Goal: Information Seeking & Learning: Learn about a topic

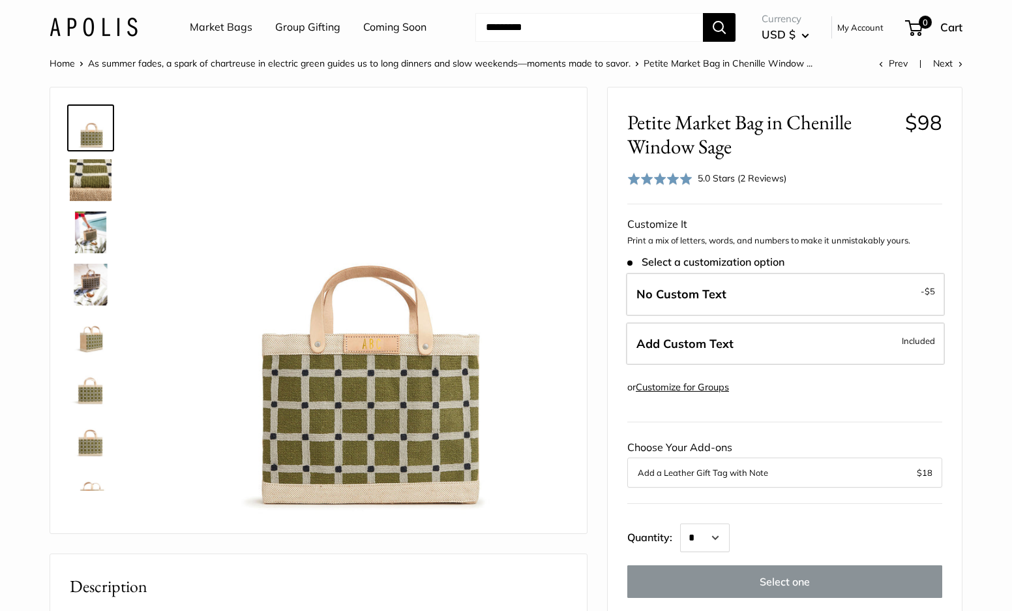
click at [100, 230] on img at bounding box center [91, 232] width 42 height 42
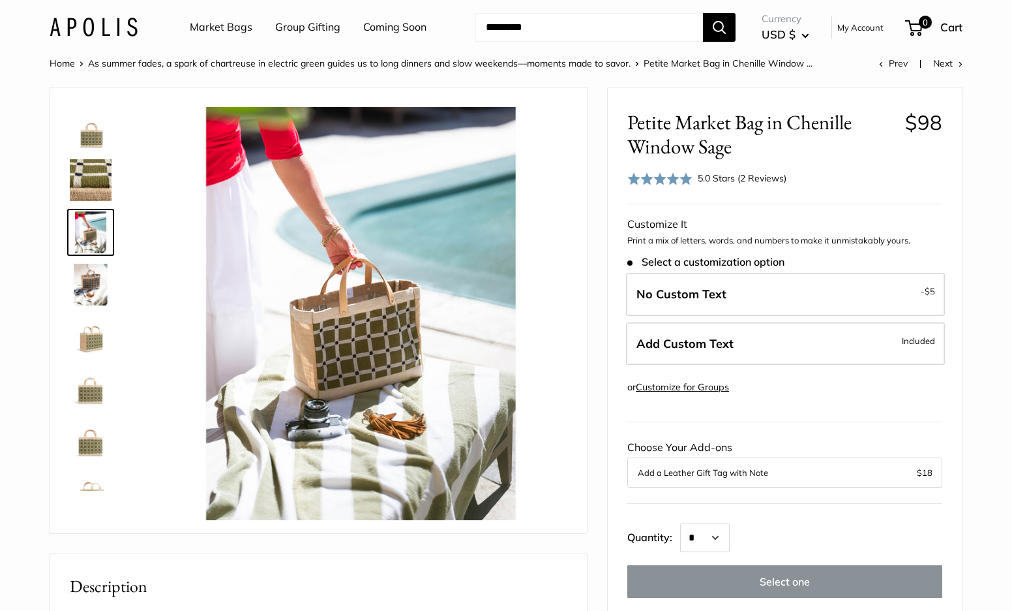
click at [89, 492] on div "Roll over image to zoom in" at bounding box center [319, 309] width 504 height 419
click at [95, 479] on img at bounding box center [91, 493] width 42 height 42
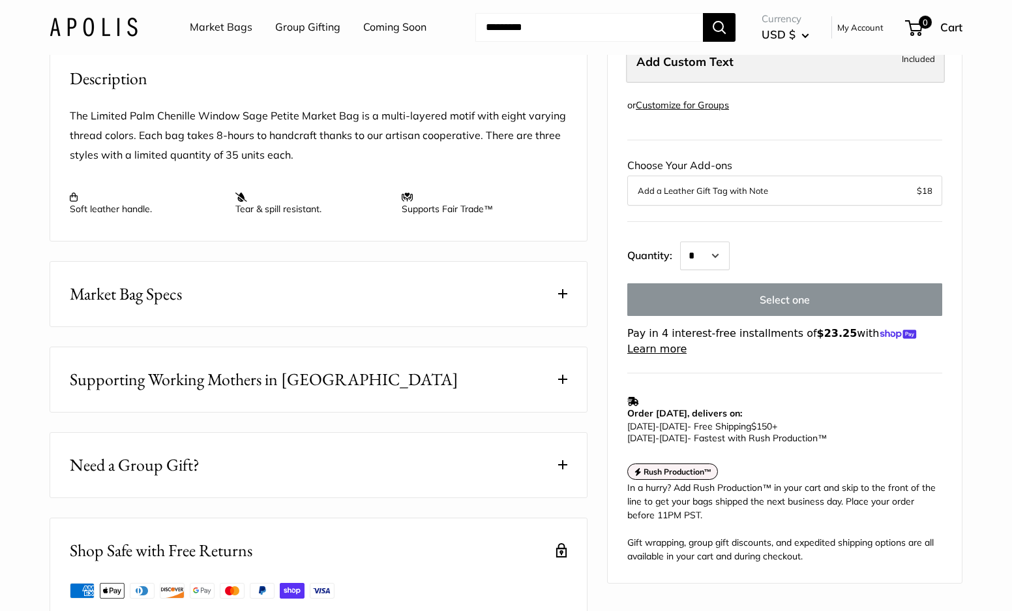
scroll to position [511, 0]
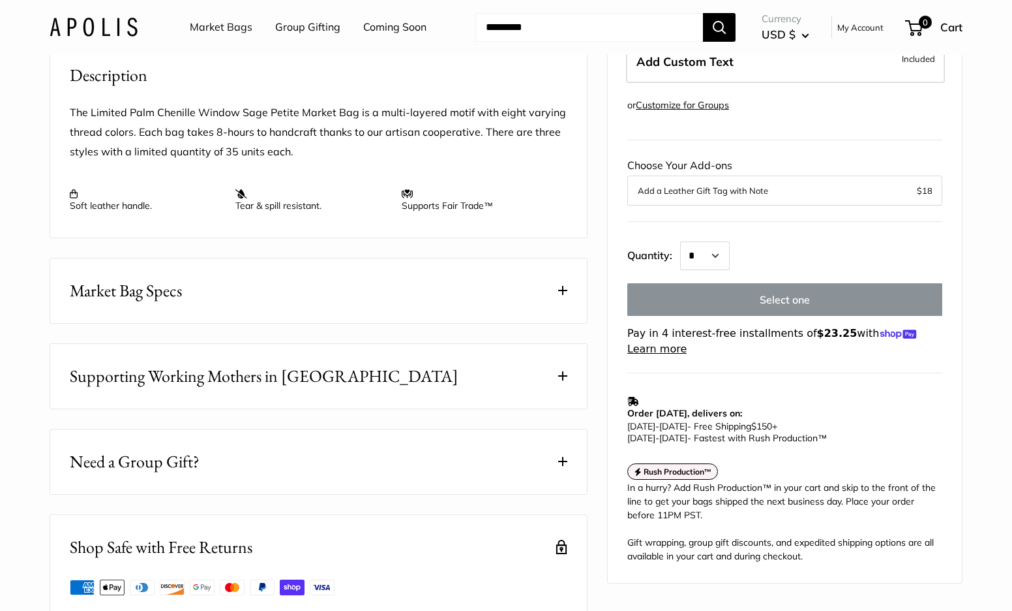
click at [280, 323] on button "Market Bag Specs" at bounding box center [318, 290] width 537 height 65
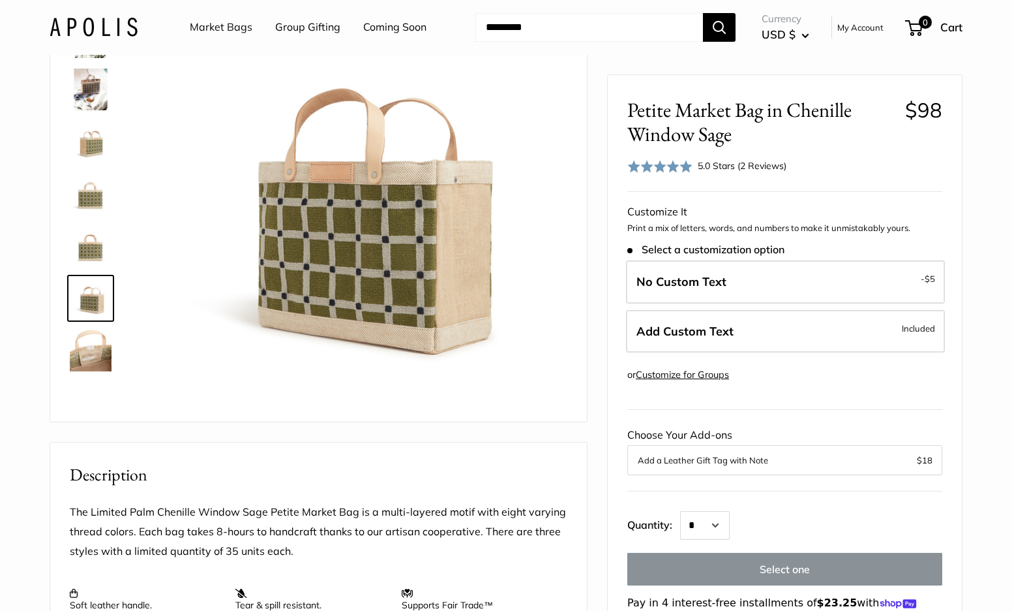
scroll to position [92, 0]
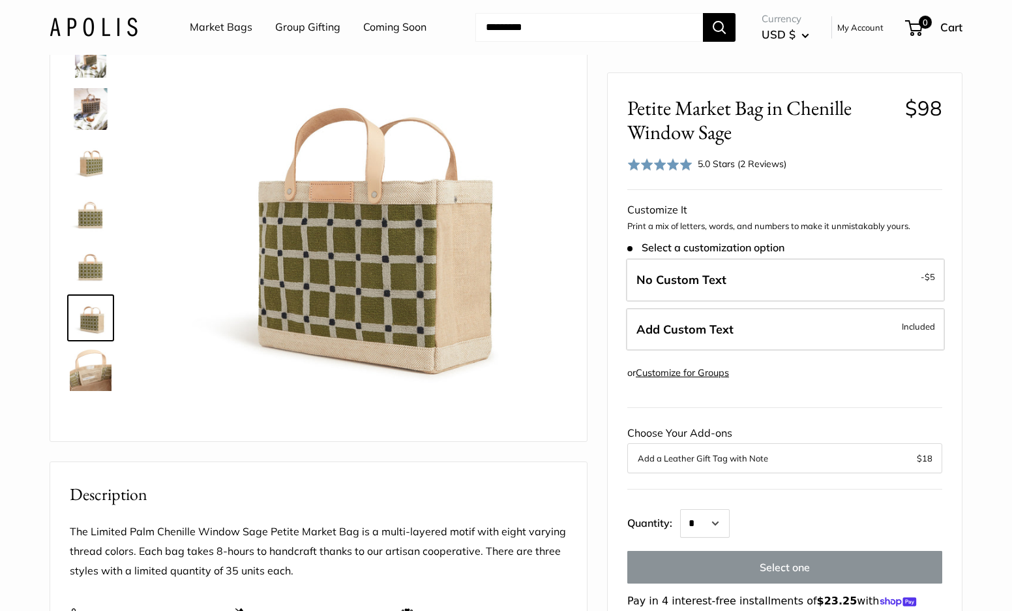
click at [96, 367] on img at bounding box center [91, 370] width 42 height 42
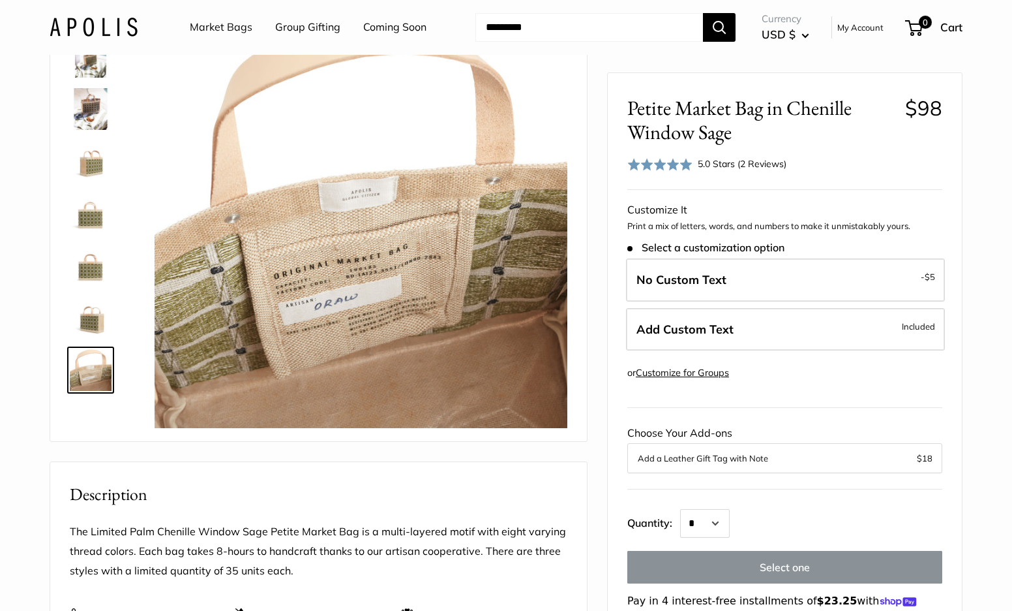
click at [95, 327] on img at bounding box center [91, 318] width 42 height 42
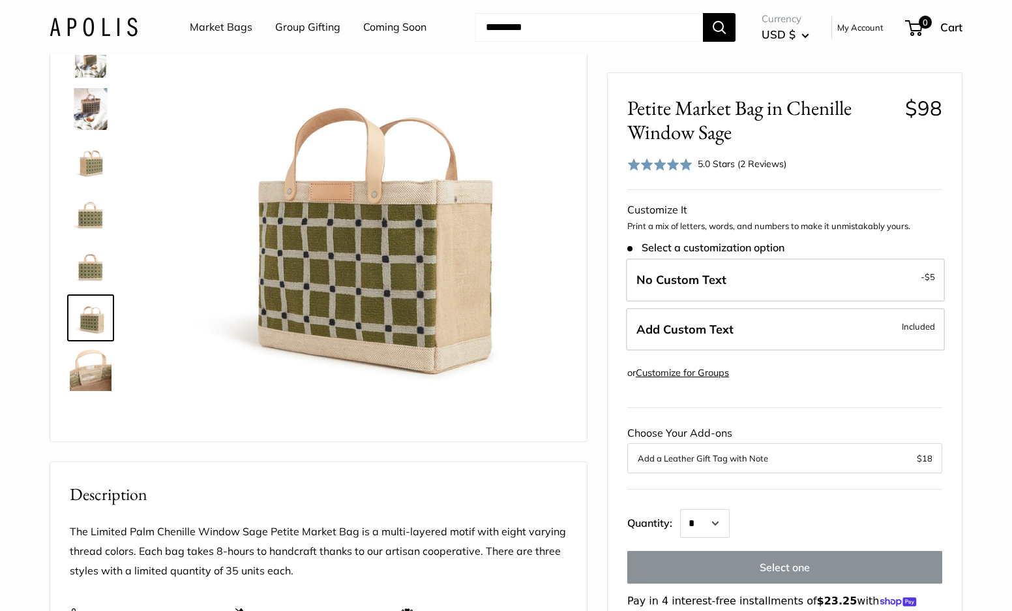
click at [88, 280] on img at bounding box center [91, 266] width 42 height 42
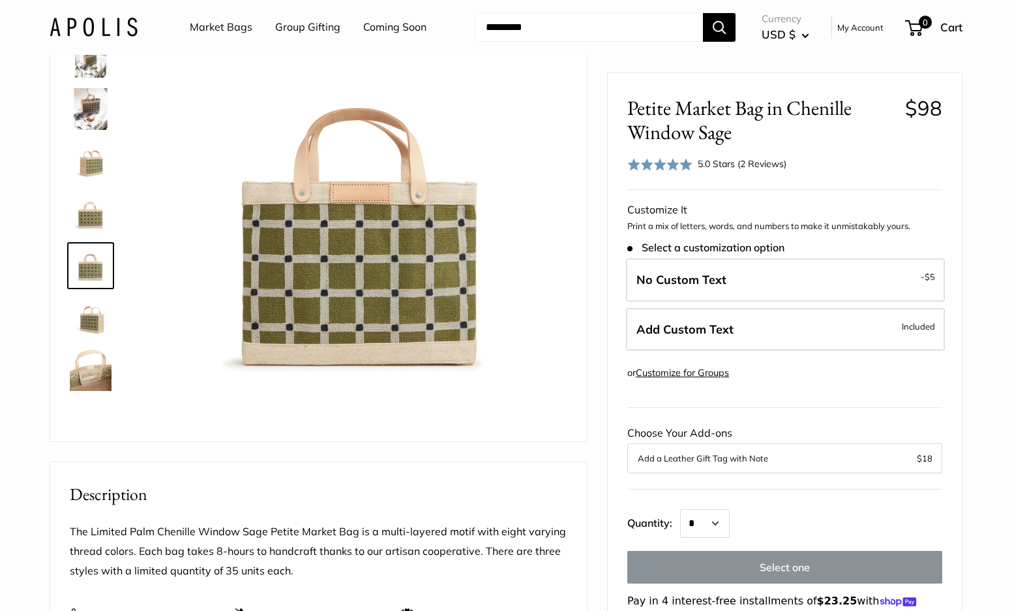
click at [91, 218] on img at bounding box center [91, 213] width 42 height 42
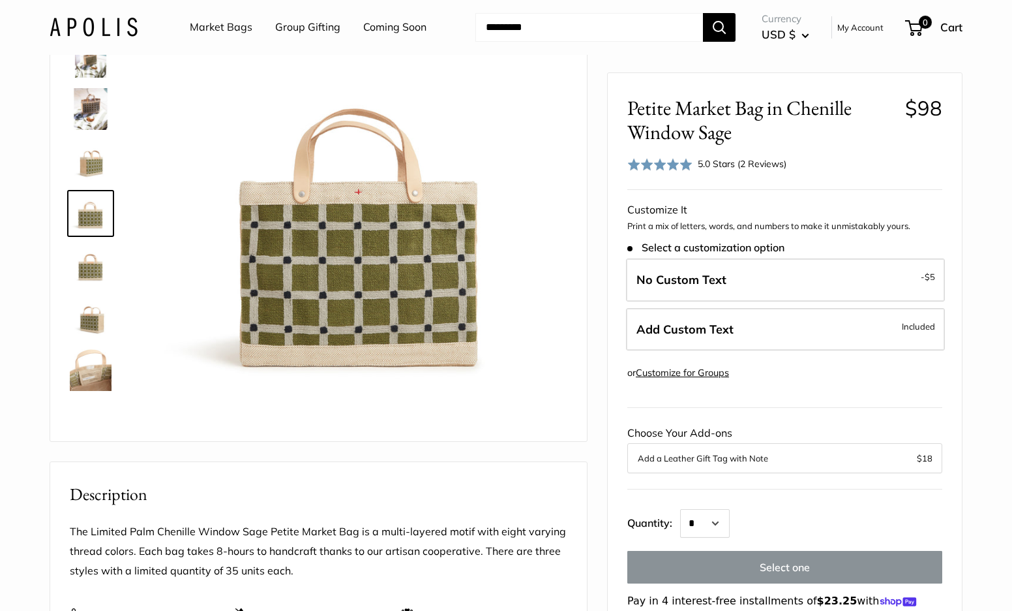
click at [94, 164] on img at bounding box center [91, 161] width 42 height 42
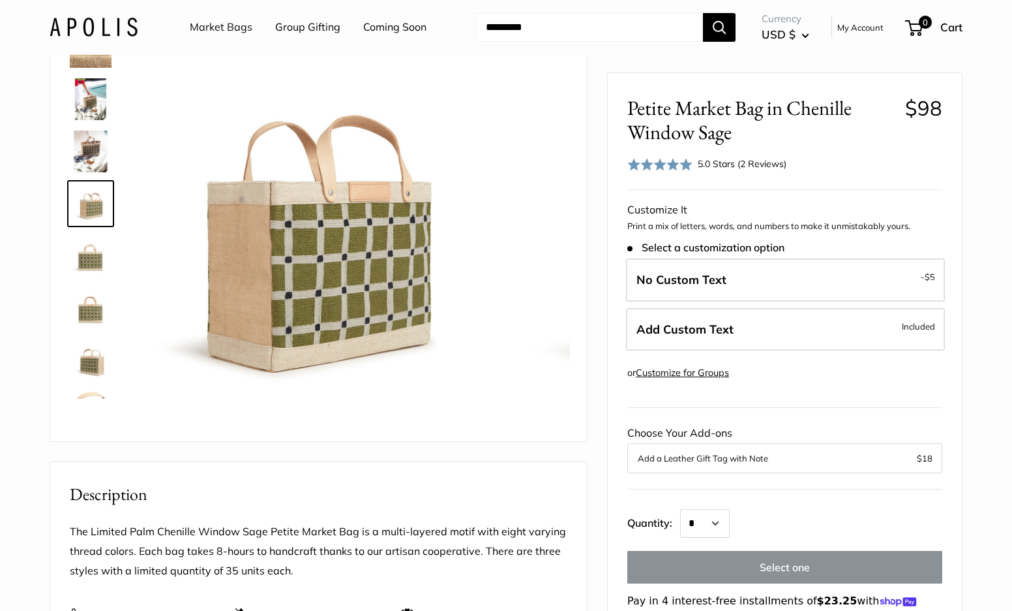
scroll to position [40, 0]
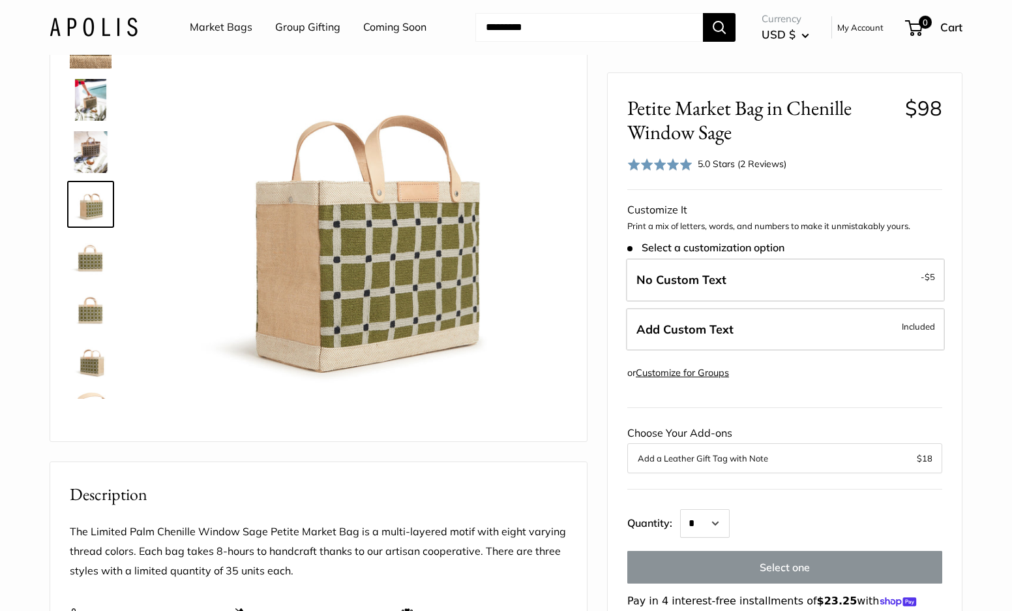
click at [92, 140] on img at bounding box center [91, 152] width 42 height 42
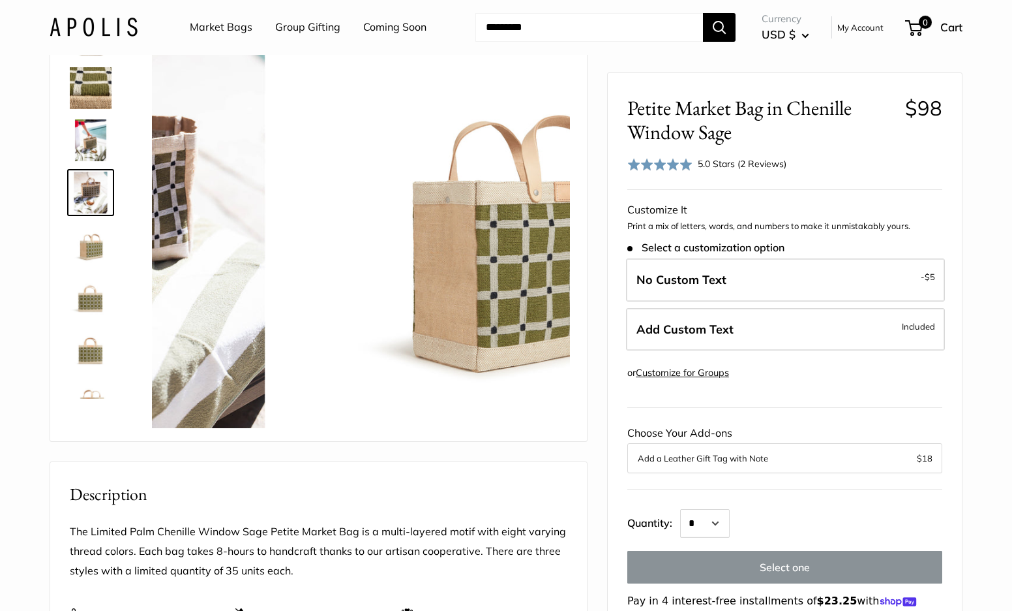
scroll to position [0, 0]
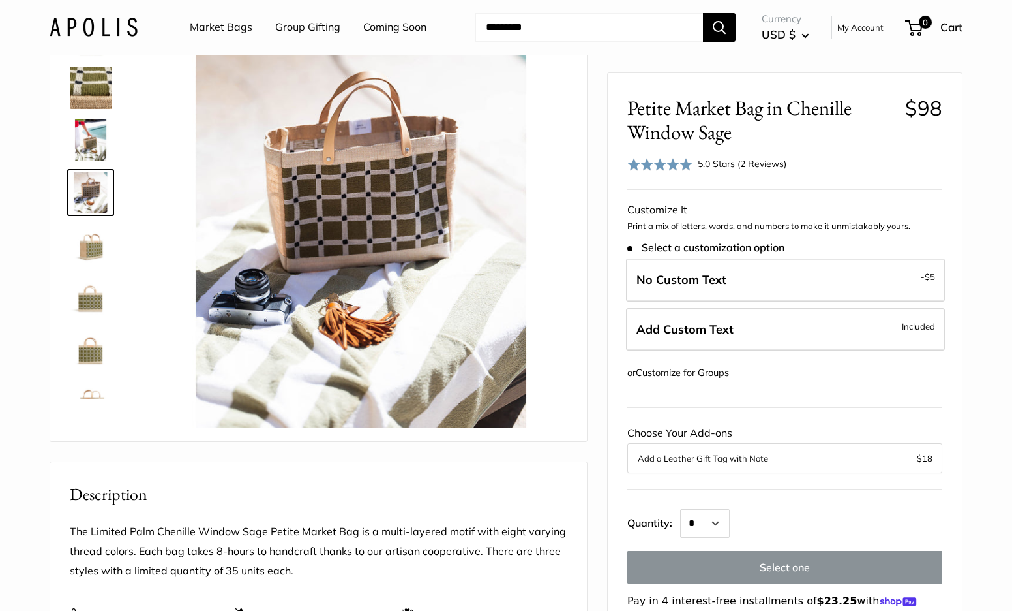
click at [88, 127] on img at bounding box center [91, 140] width 42 height 42
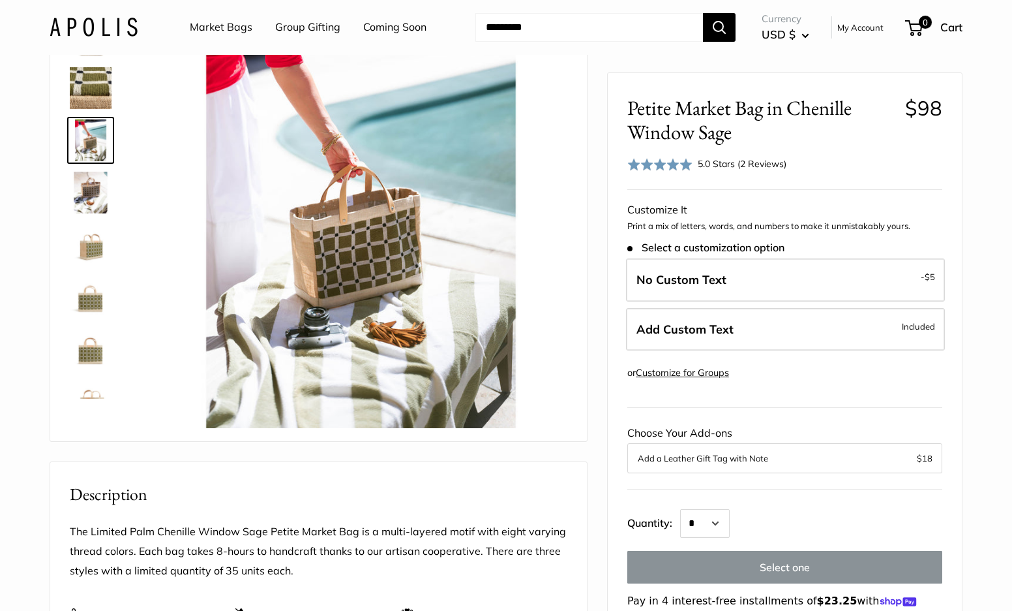
click at [98, 80] on img at bounding box center [91, 88] width 42 height 42
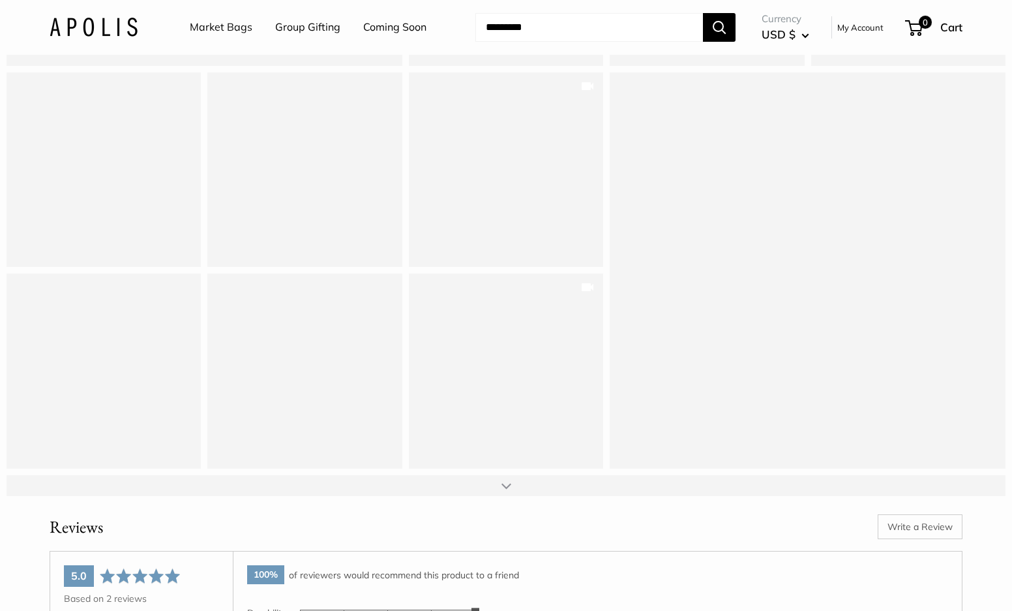
scroll to position [1624, 0]
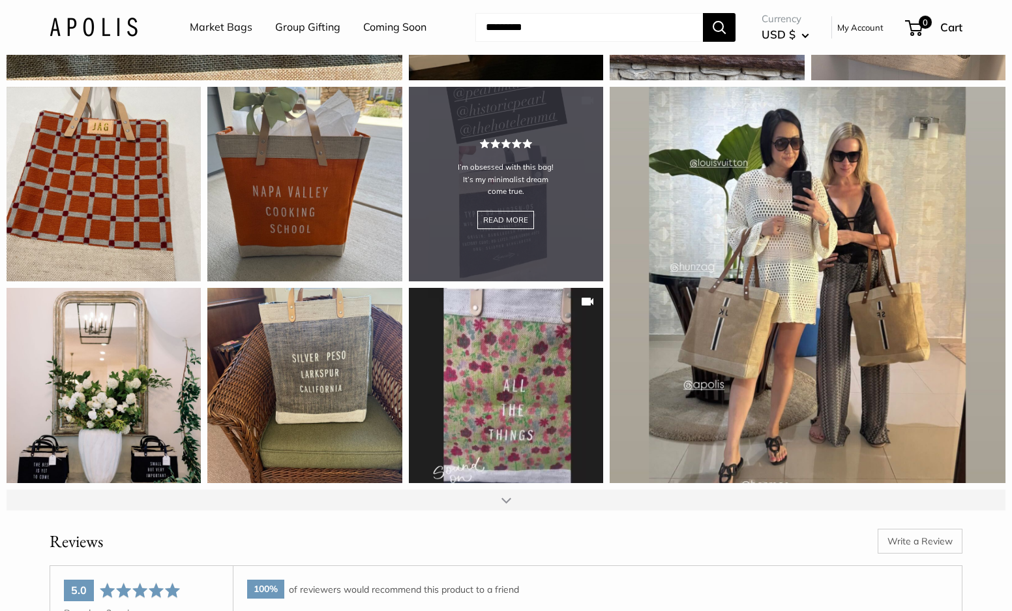
click at [537, 267] on div "I’m obsessed with this bag! It’s my minimalist dream come true. READ MORE" at bounding box center [506, 184] width 194 height 194
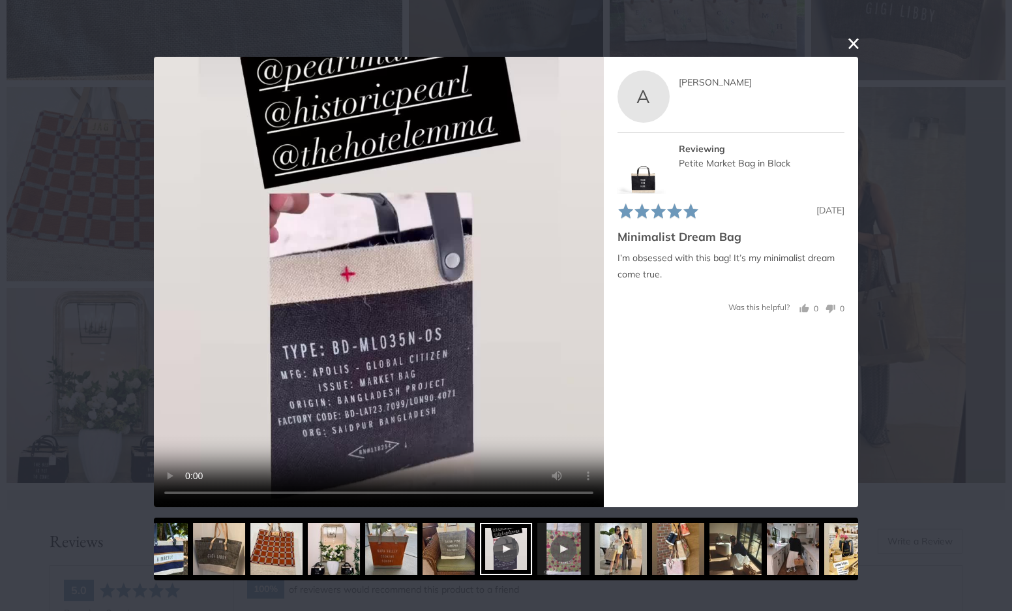
click at [881, 181] on div "User-Uploaded Media Gallery Your browser doesn't support HTML5 videos. Your bro…" at bounding box center [506, 305] width 1012 height 611
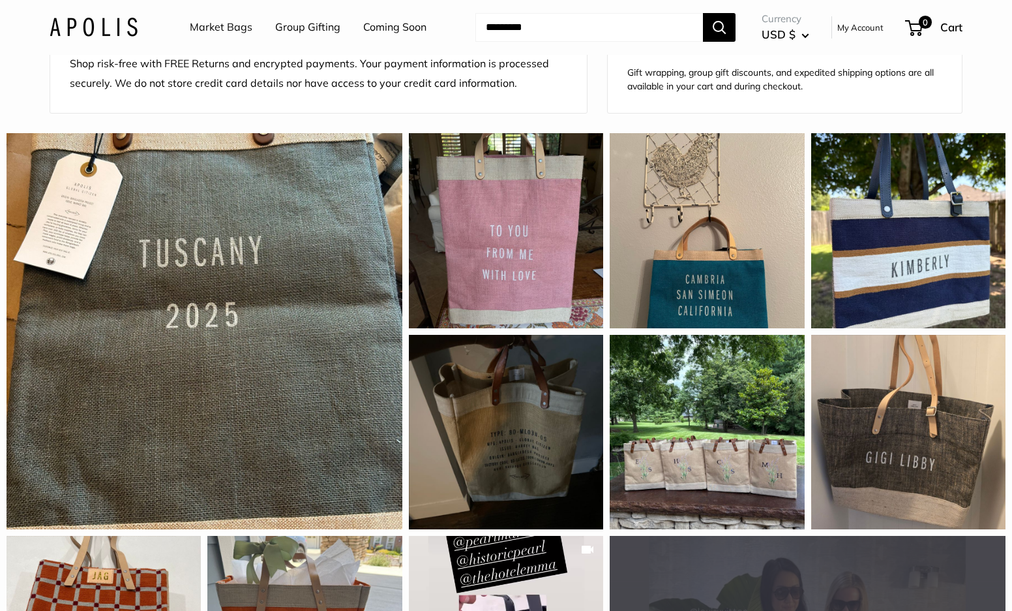
scroll to position [1177, 0]
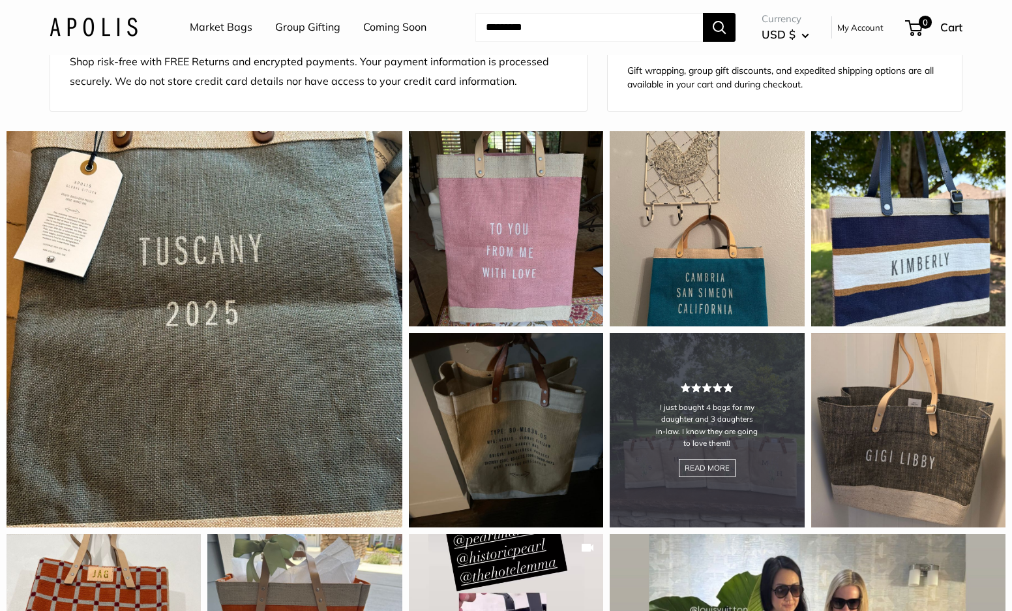
click at [734, 411] on div "I just bought 4 bags for my daughter and 3 daughters in-law. I know they are go…" at bounding box center [707, 430] width 194 height 194
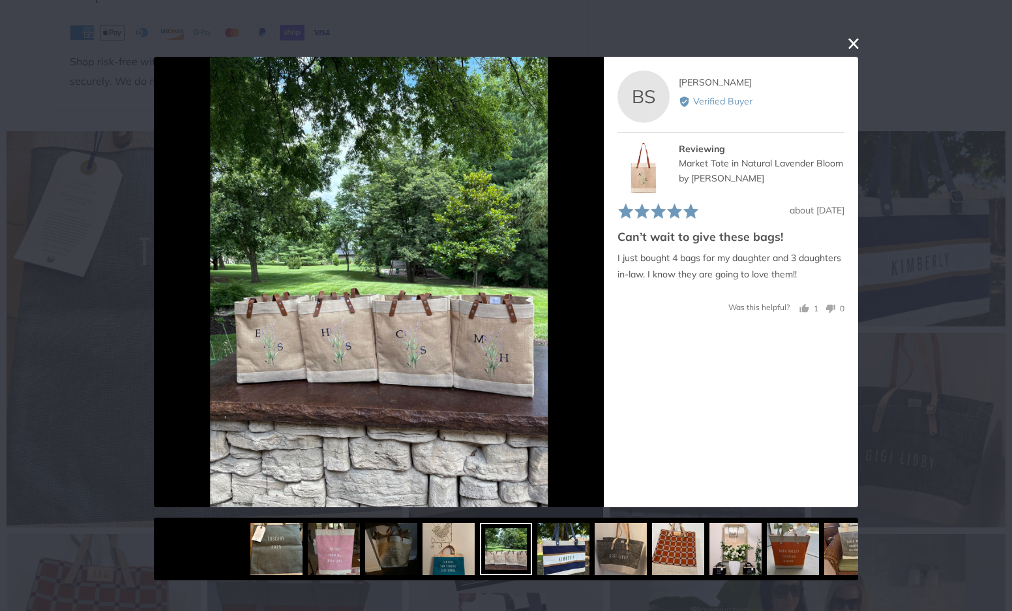
click at [952, 140] on div "User-Uploaded Media Gallery Your browser doesn't support HTML5 videos. Your bro…" at bounding box center [506, 305] width 1012 height 611
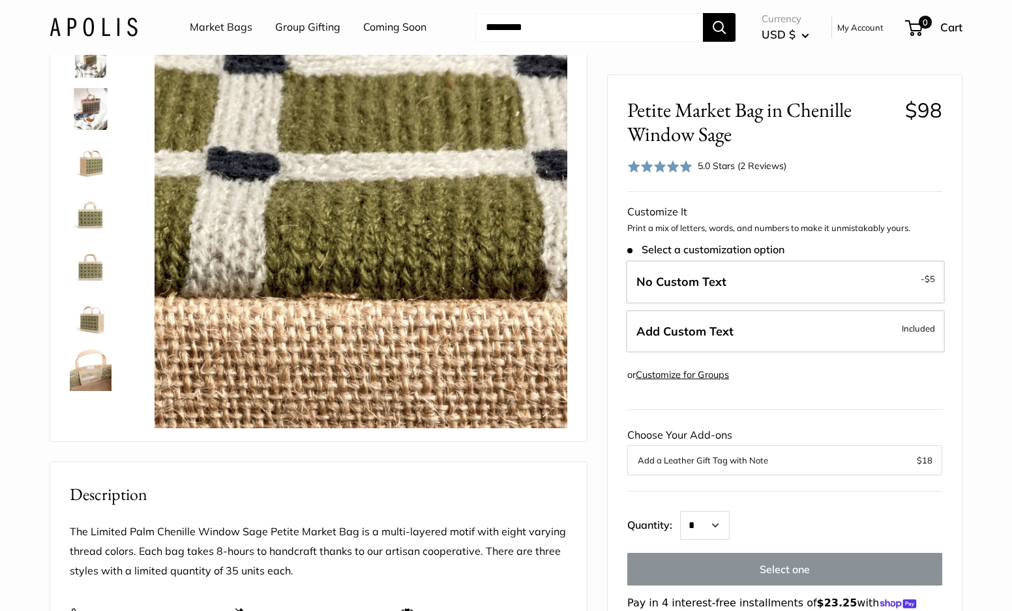
scroll to position [91, 0]
